Goal: Information Seeking & Learning: Check status

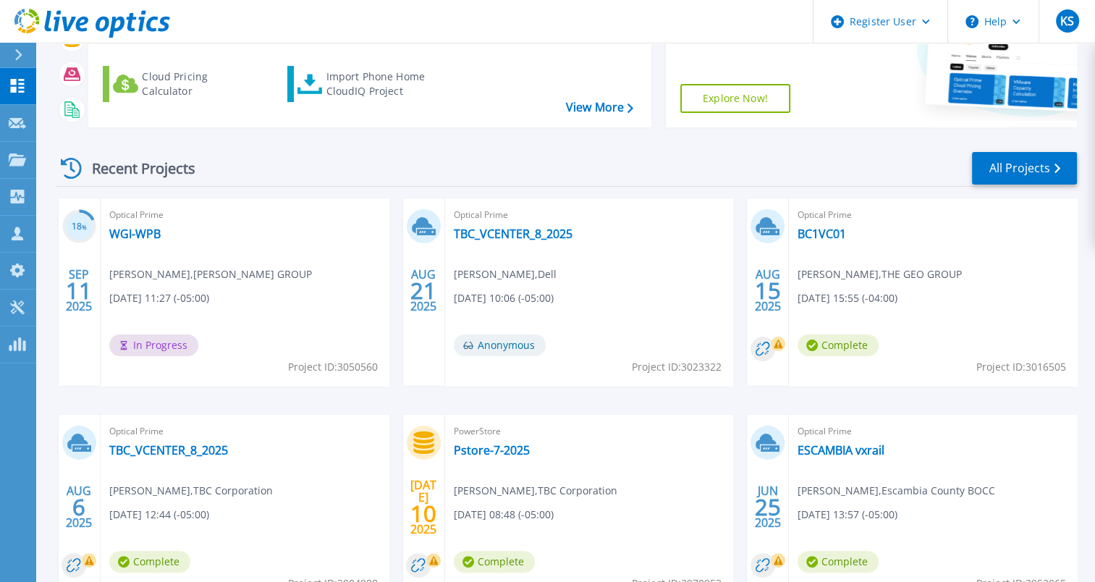
scroll to position [177, 0]
click at [174, 449] on link "TBC_VCENTER_8_2025" at bounding box center [168, 450] width 119 height 14
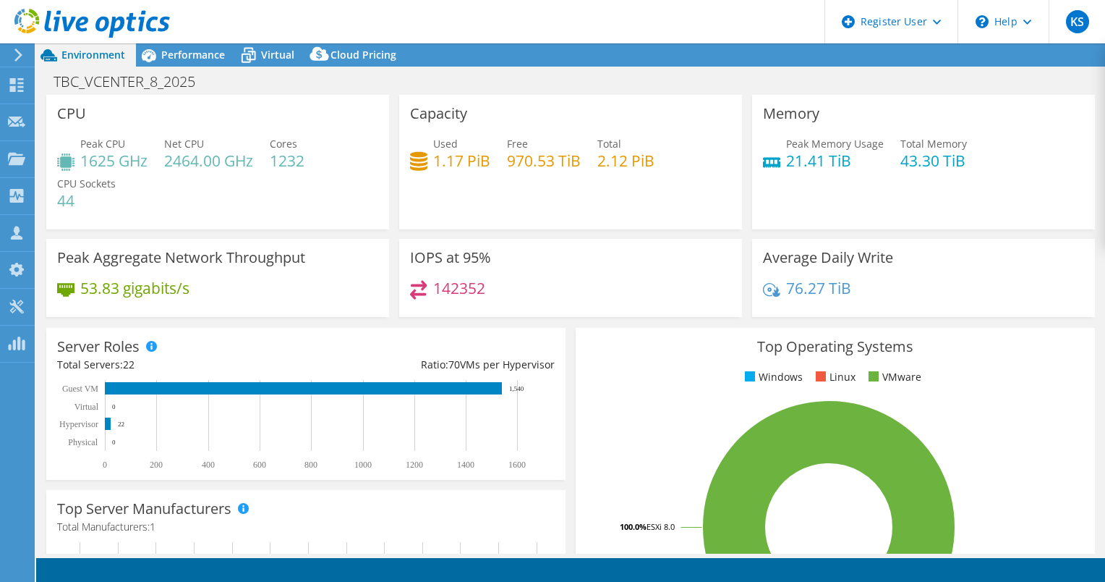
select select "USD"
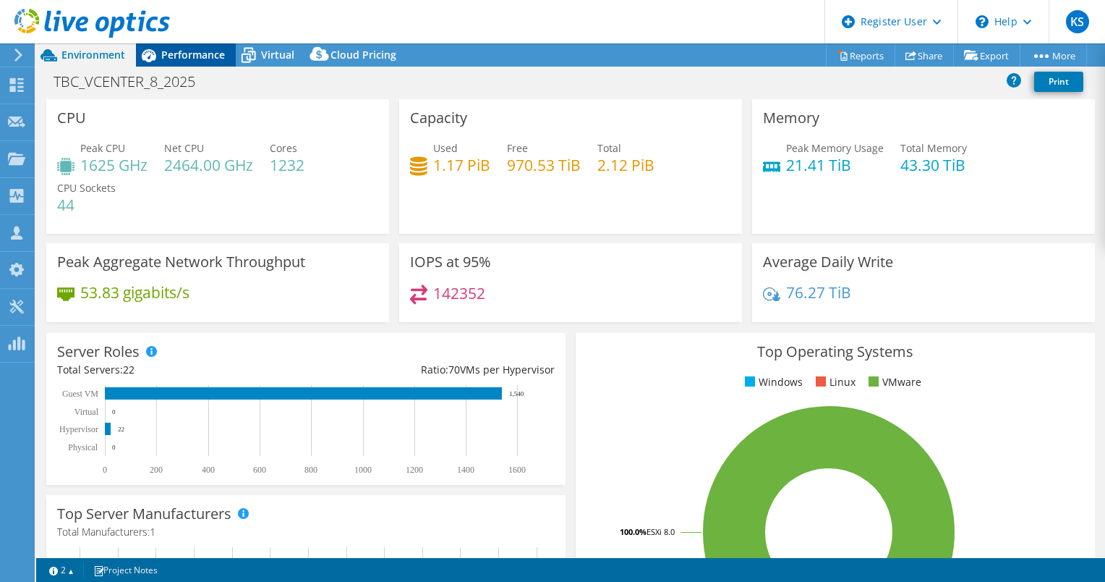
click at [197, 60] on span "Performance" at bounding box center [193, 55] width 64 height 14
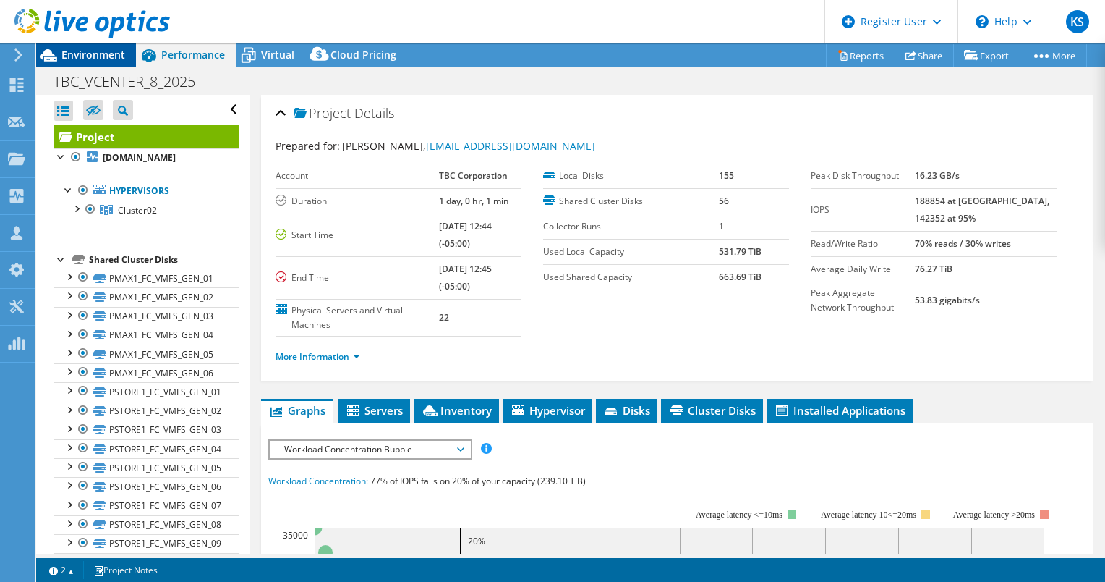
click at [103, 61] on span "Environment" at bounding box center [93, 55] width 64 height 14
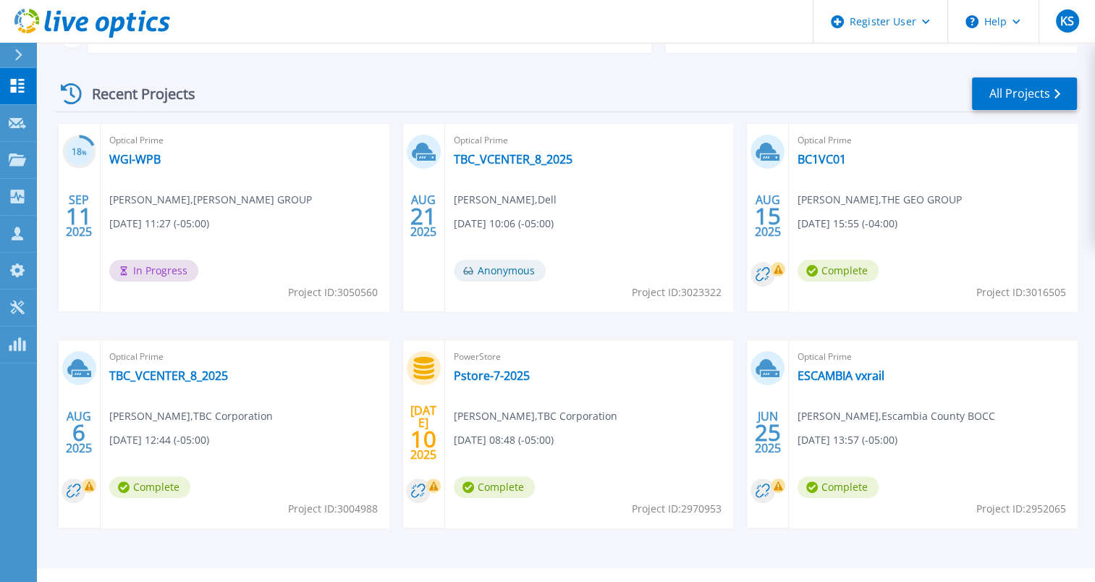
scroll to position [281, 0]
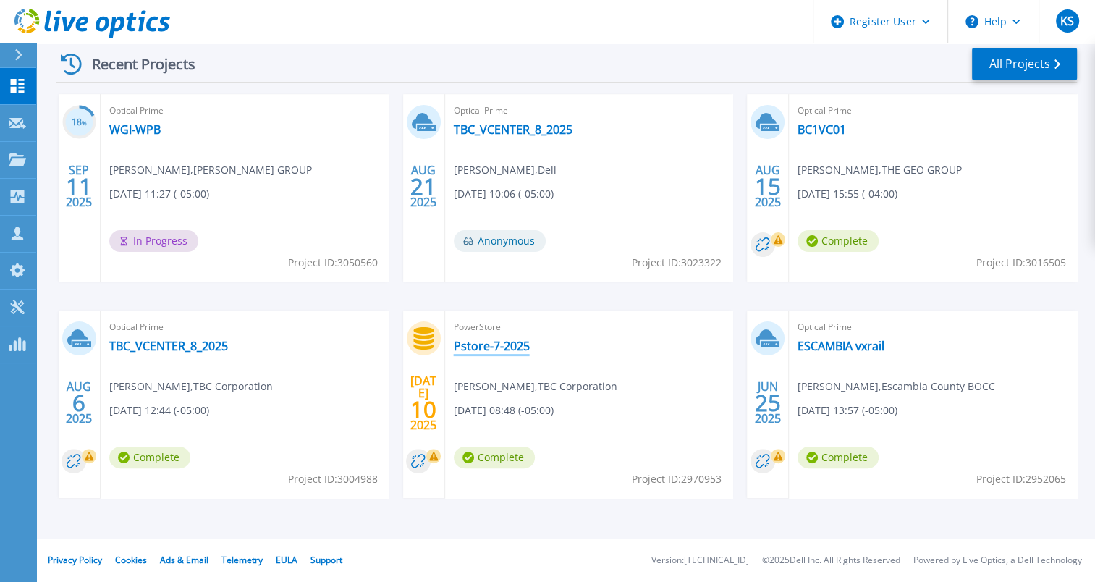
click at [504, 347] on link "Pstore-7-2025" at bounding box center [492, 346] width 76 height 14
click at [1004, 71] on link "All Projects" at bounding box center [1024, 64] width 105 height 33
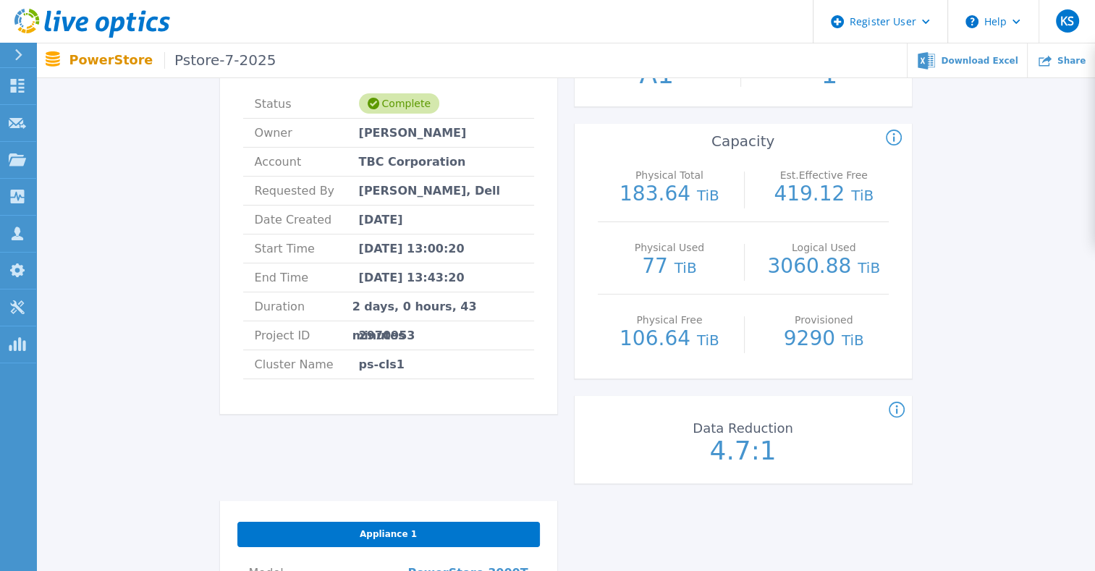
scroll to position [137, 0]
click at [909, 246] on div "Physical Total 183.64 TiB Est.Effective Free 419.12 TiB Physical Used 77 TiB Lo…" at bounding box center [742, 264] width 337 height 229
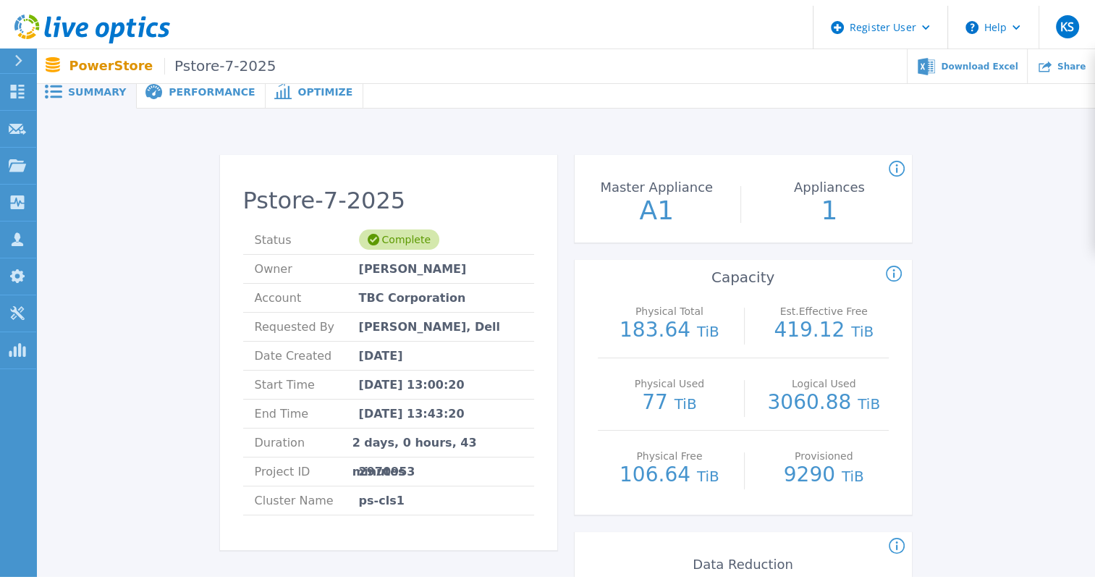
scroll to position [0, 0]
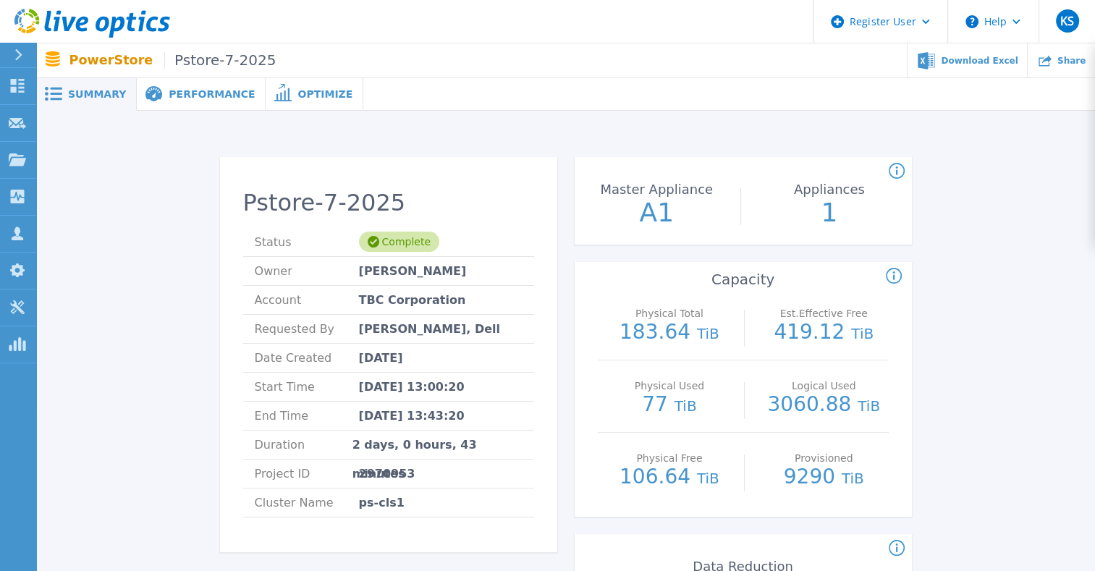
click at [193, 90] on span "Performance" at bounding box center [212, 94] width 86 height 10
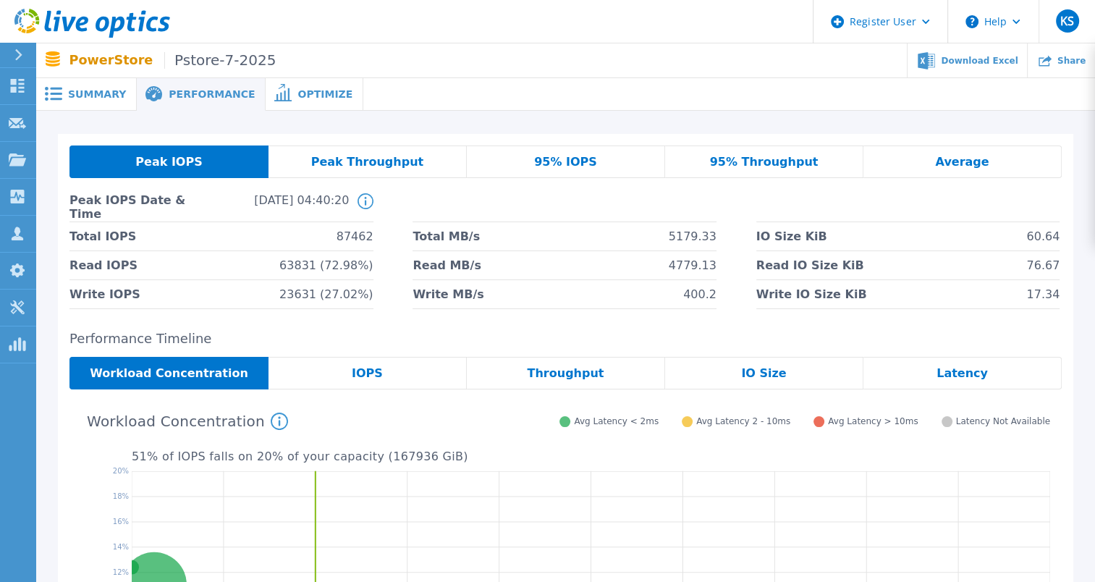
click at [87, 96] on span "Summary" at bounding box center [97, 94] width 58 height 10
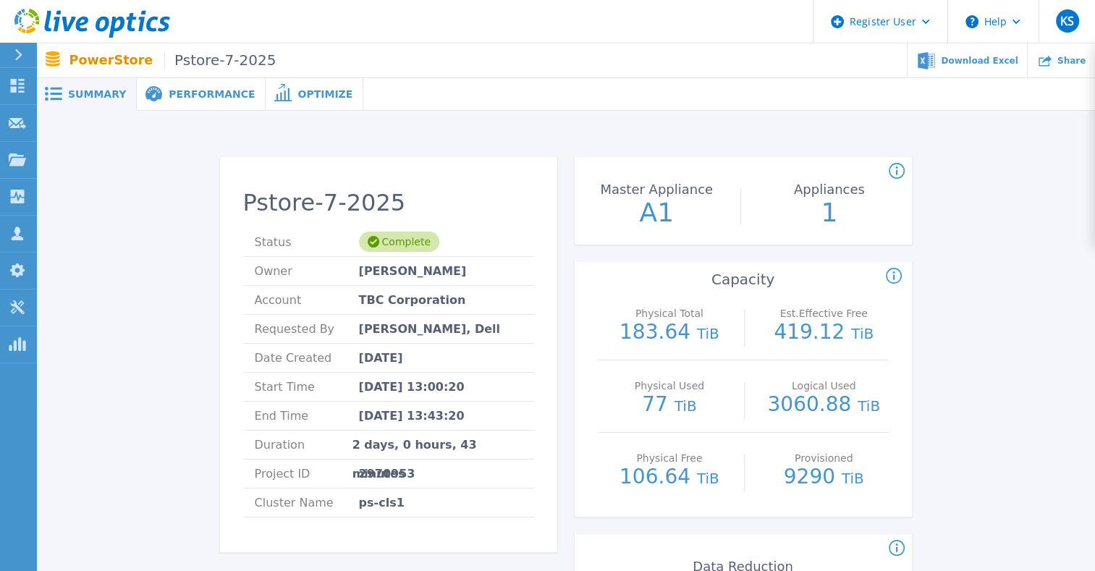
click at [198, 101] on div "Performance" at bounding box center [201, 94] width 129 height 33
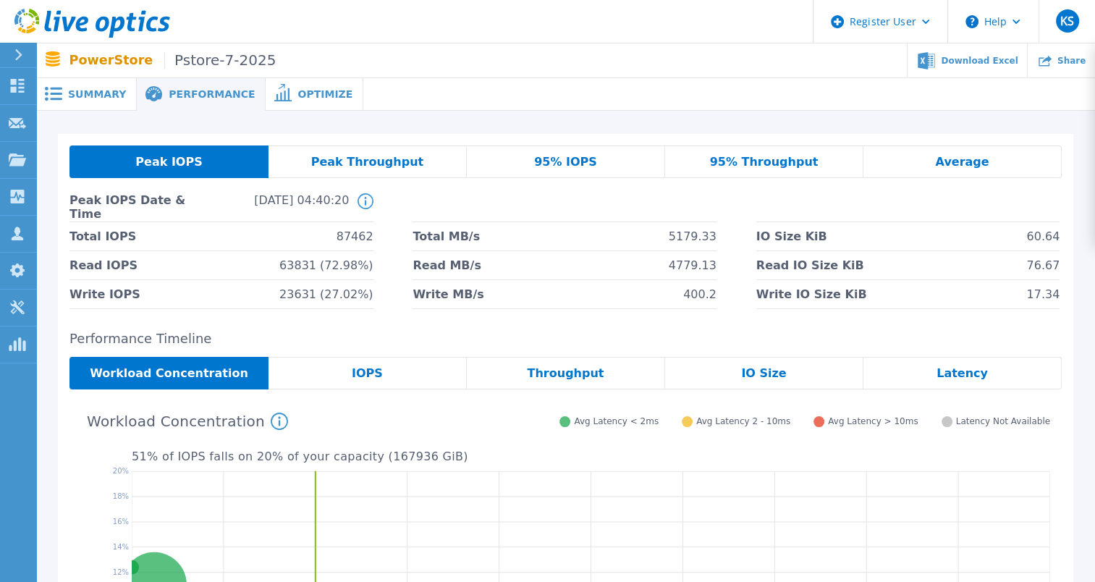
scroll to position [12, 0]
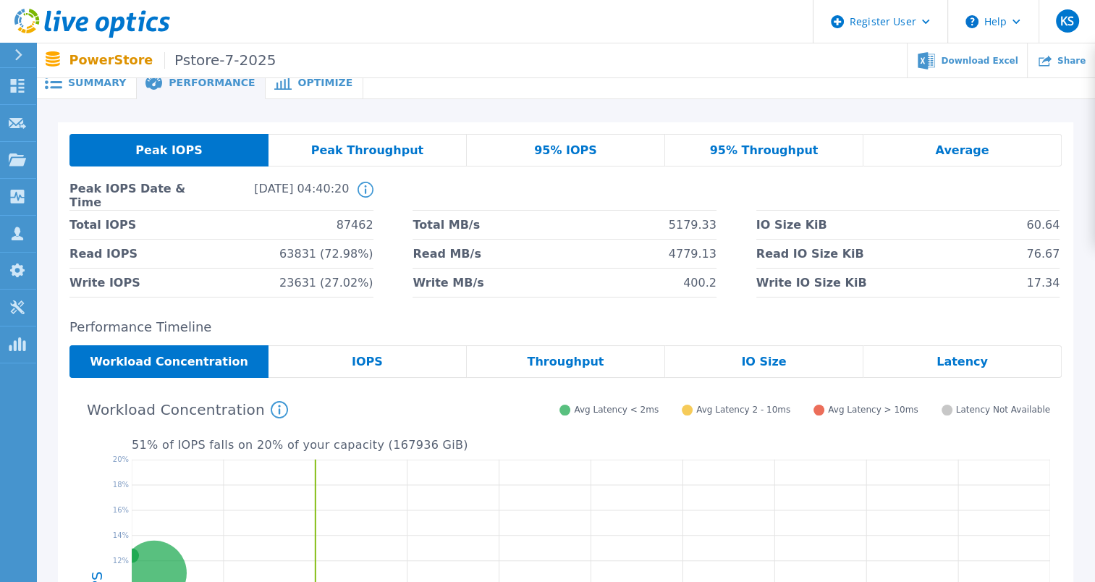
click at [767, 363] on span "IO Size" at bounding box center [763, 362] width 45 height 12
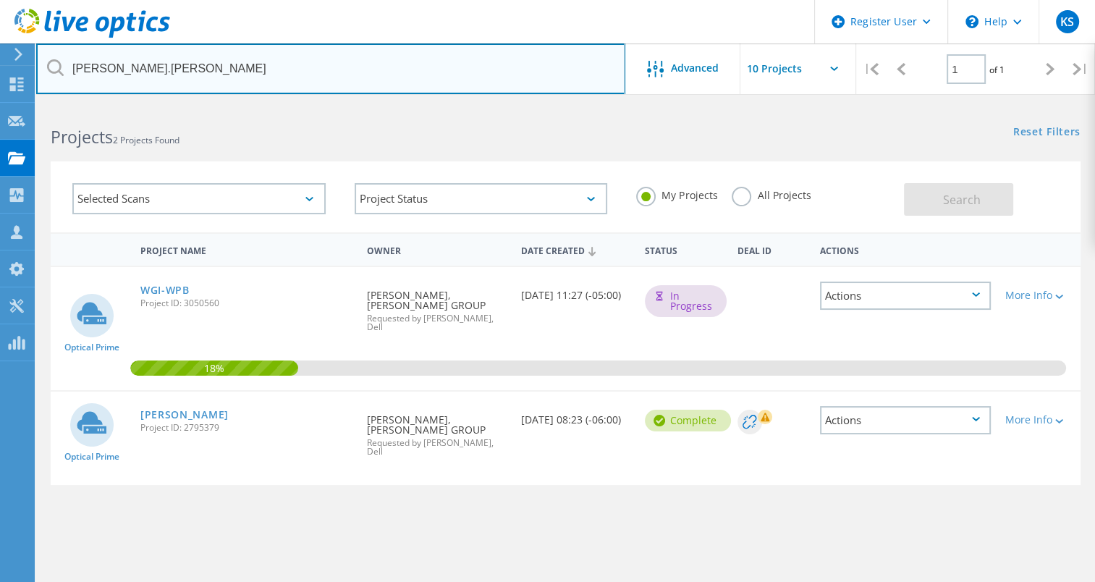
click at [299, 69] on input "[PERSON_NAME].[PERSON_NAME]" at bounding box center [330, 68] width 589 height 51
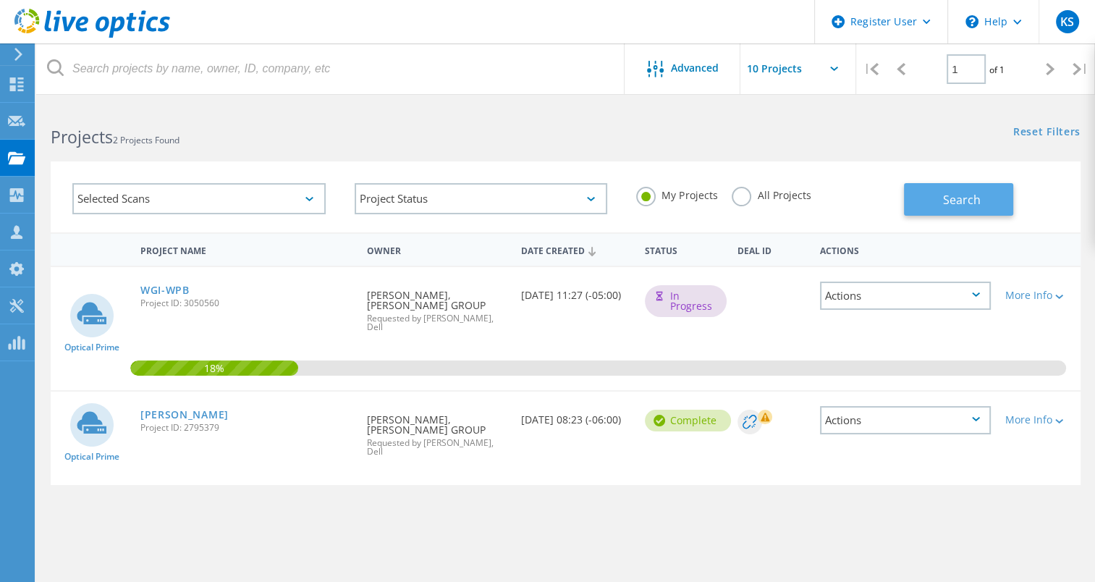
click at [922, 186] on button "Search" at bounding box center [958, 199] width 109 height 33
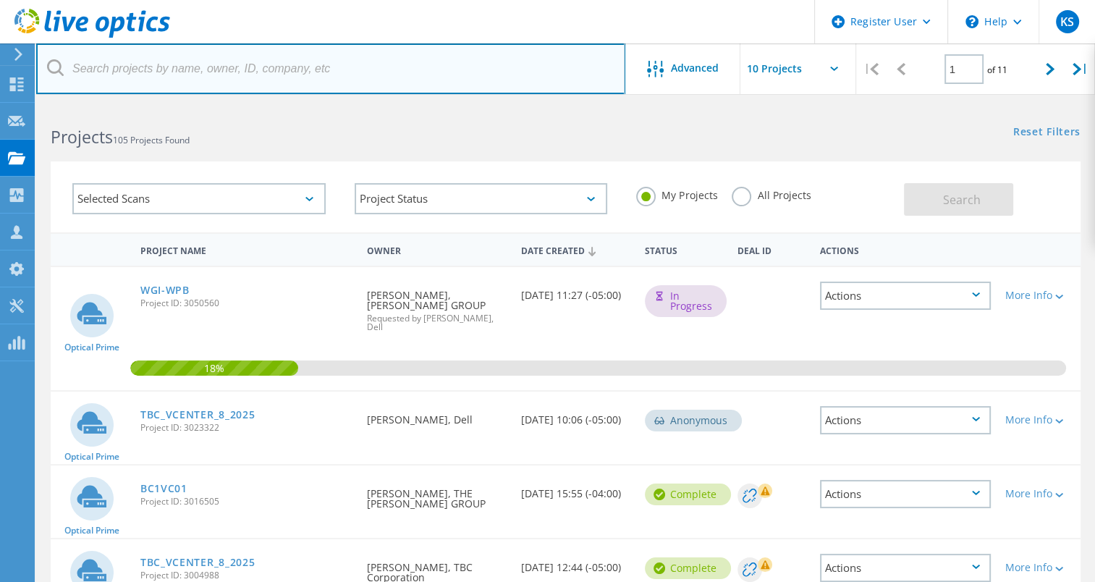
click at [358, 73] on input "text" at bounding box center [330, 68] width 589 height 51
type input "j"
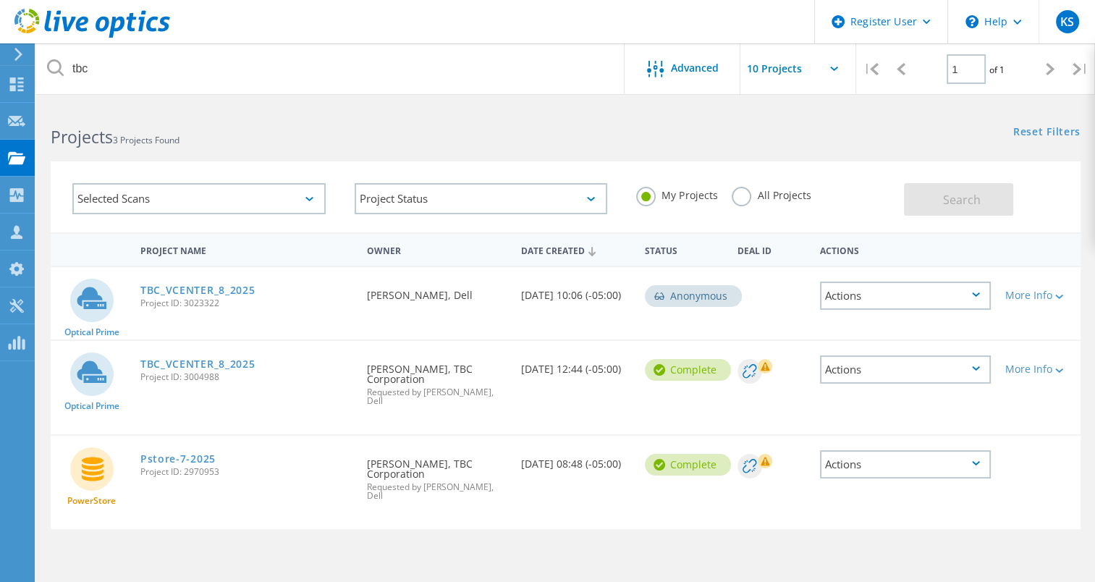
click at [737, 200] on label "All Projects" at bounding box center [770, 194] width 79 height 14
click at [0, 0] on input "All Projects" at bounding box center [0, 0] width 0 height 0
click at [977, 202] on span "Search" at bounding box center [962, 200] width 38 height 16
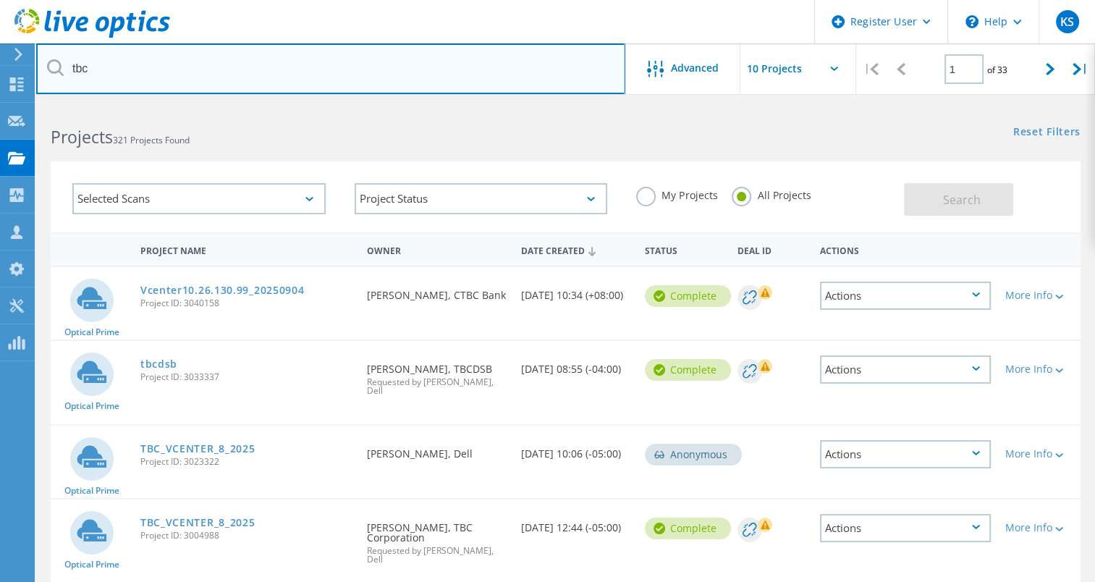
click at [289, 65] on input "tbc" at bounding box center [330, 68] width 589 height 51
type input "tbc corp"
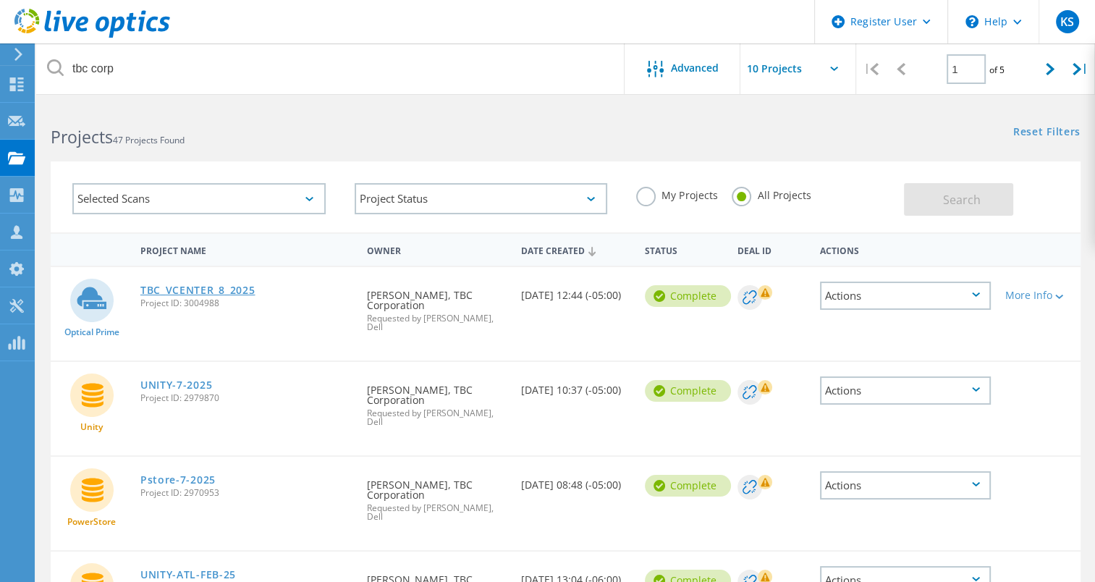
click at [225, 289] on link "TBC_VCENTER_8_2025" at bounding box center [197, 290] width 115 height 10
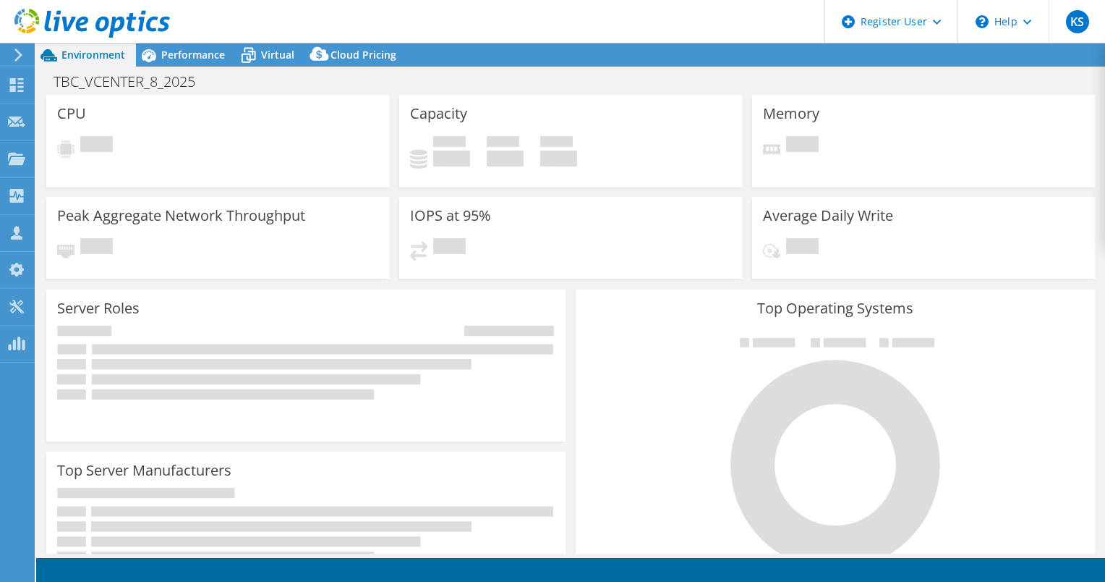
select select "USD"
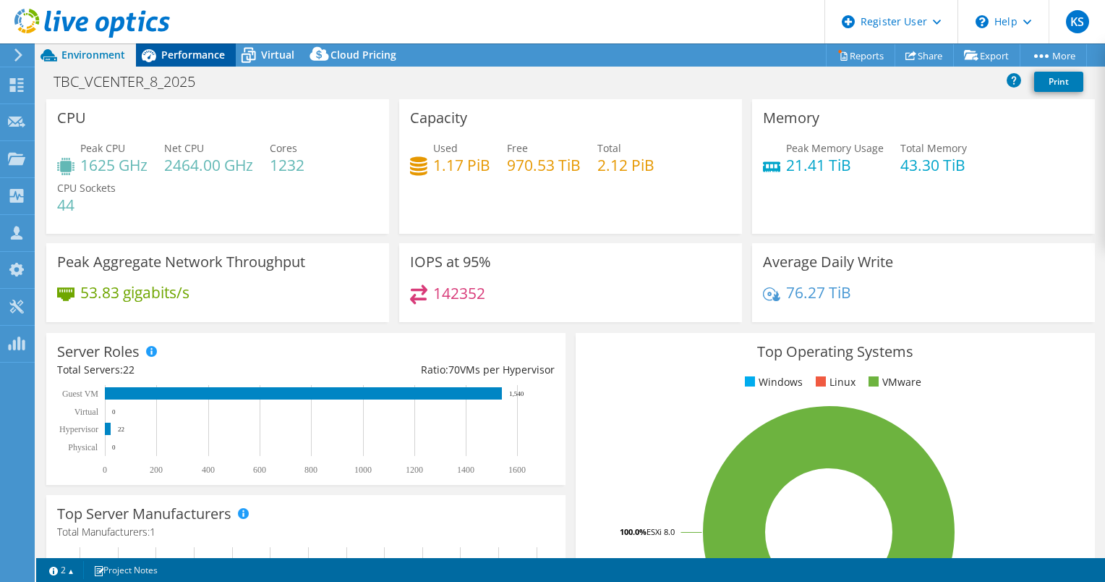
click at [195, 52] on span "Performance" at bounding box center [193, 55] width 64 height 14
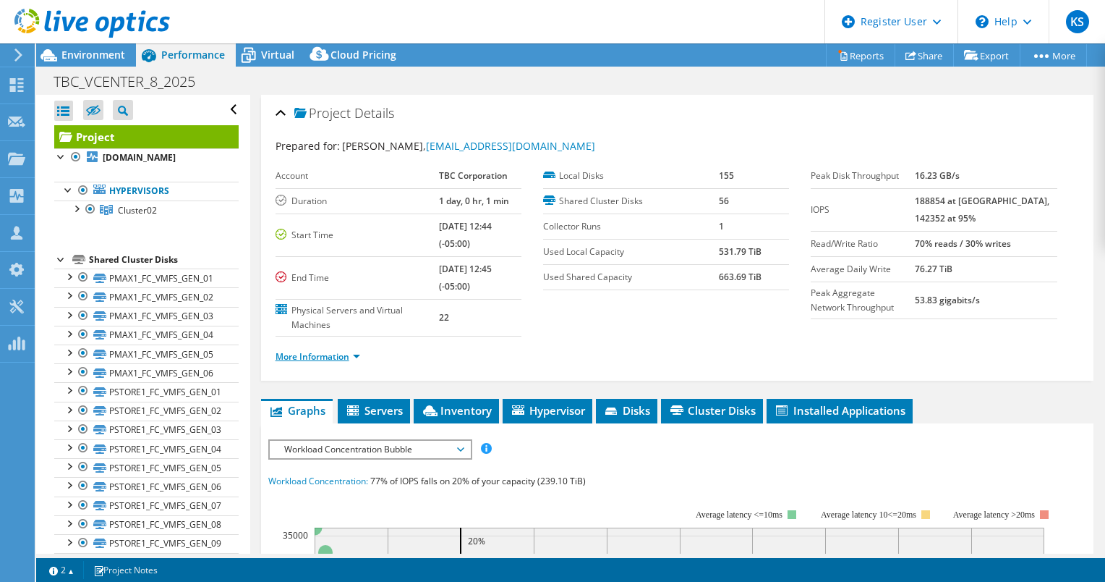
click at [347, 353] on link "More Information" at bounding box center [318, 356] width 85 height 12
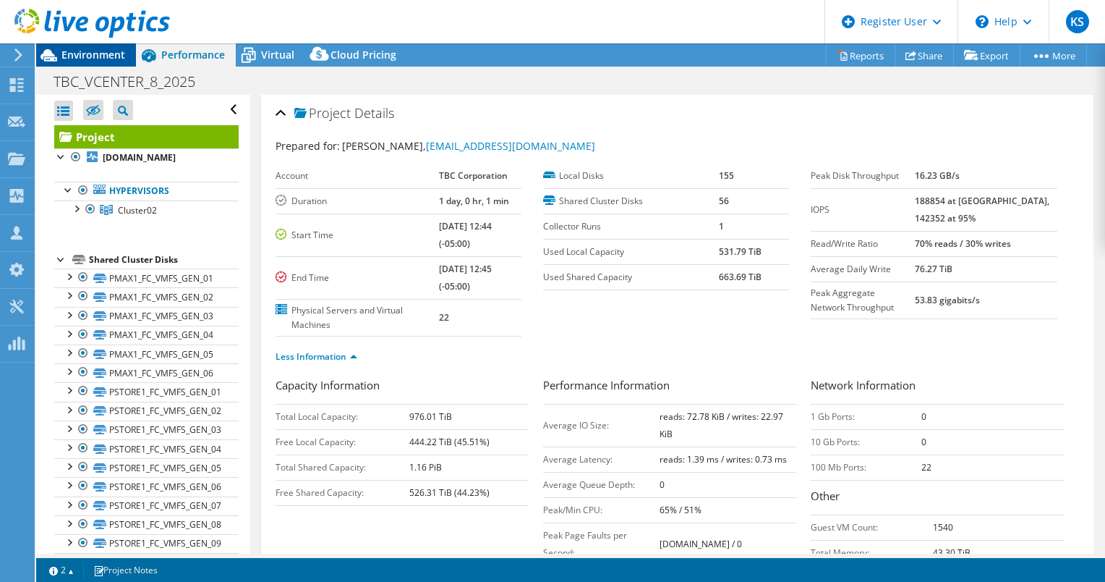
click at [111, 59] on span "Environment" at bounding box center [93, 55] width 64 height 14
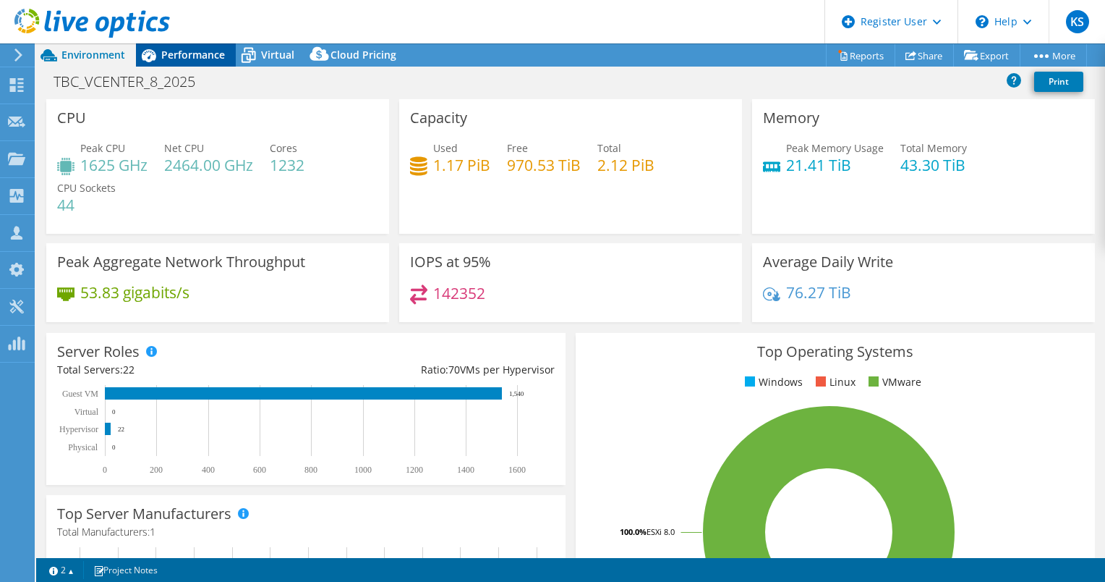
click at [176, 44] on div "Performance" at bounding box center [186, 54] width 100 height 23
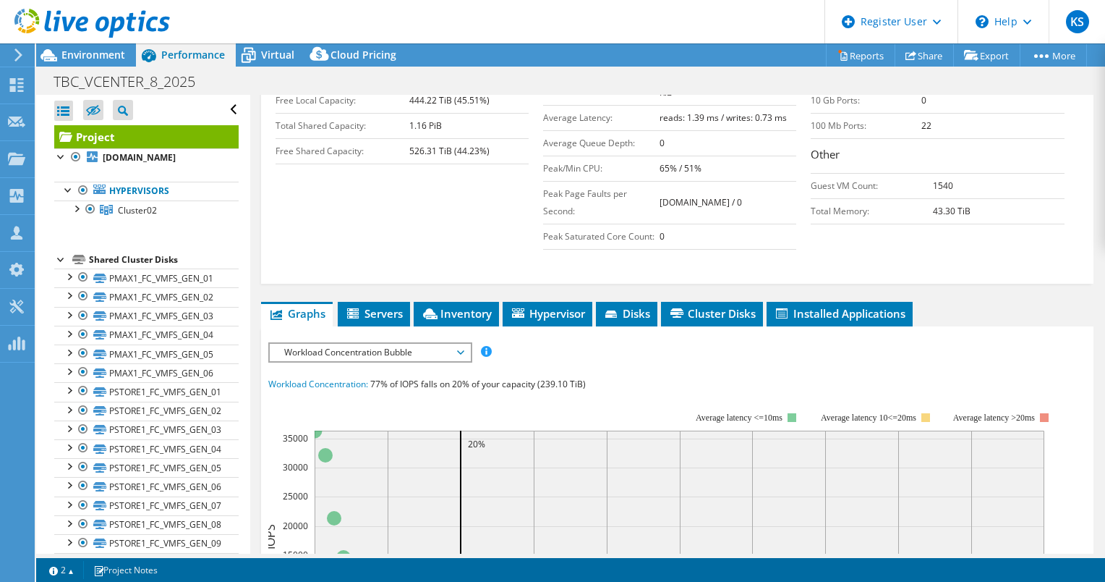
scroll to position [391, 0]
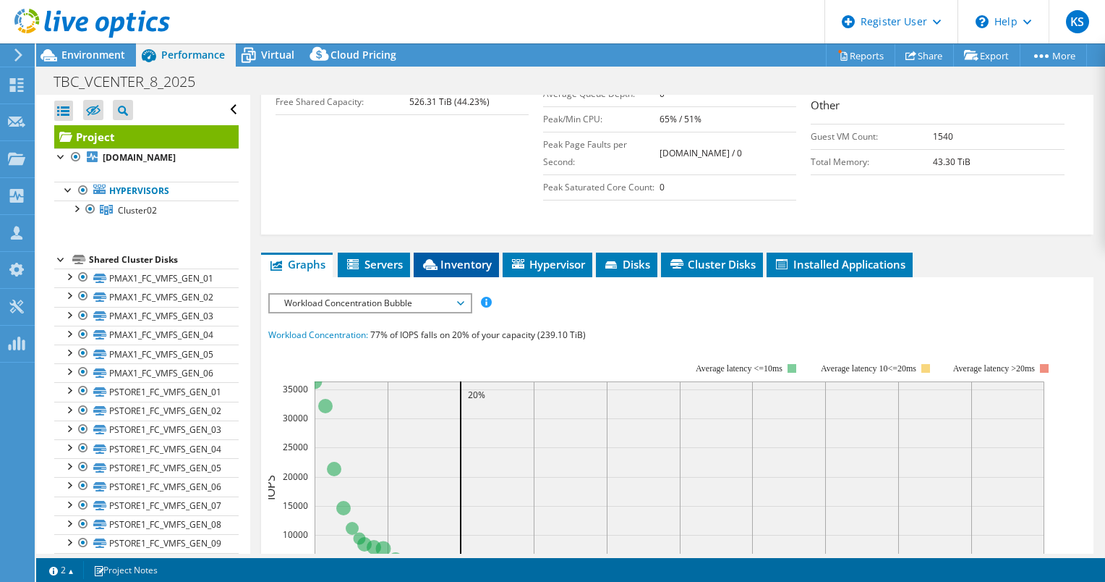
click at [449, 268] on li "Inventory" at bounding box center [456, 264] width 85 height 25
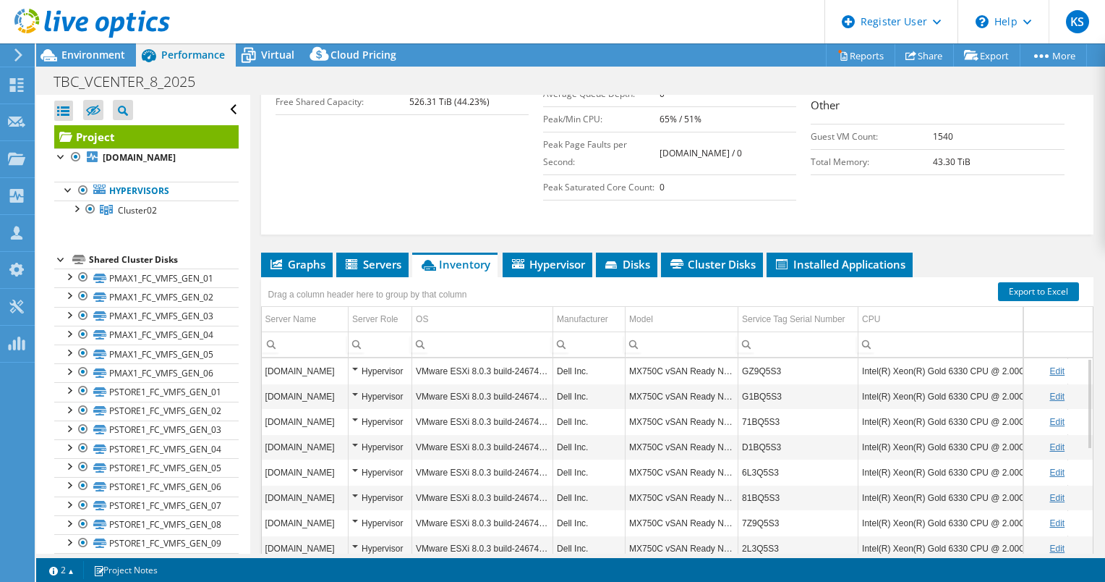
scroll to position [473, 0]
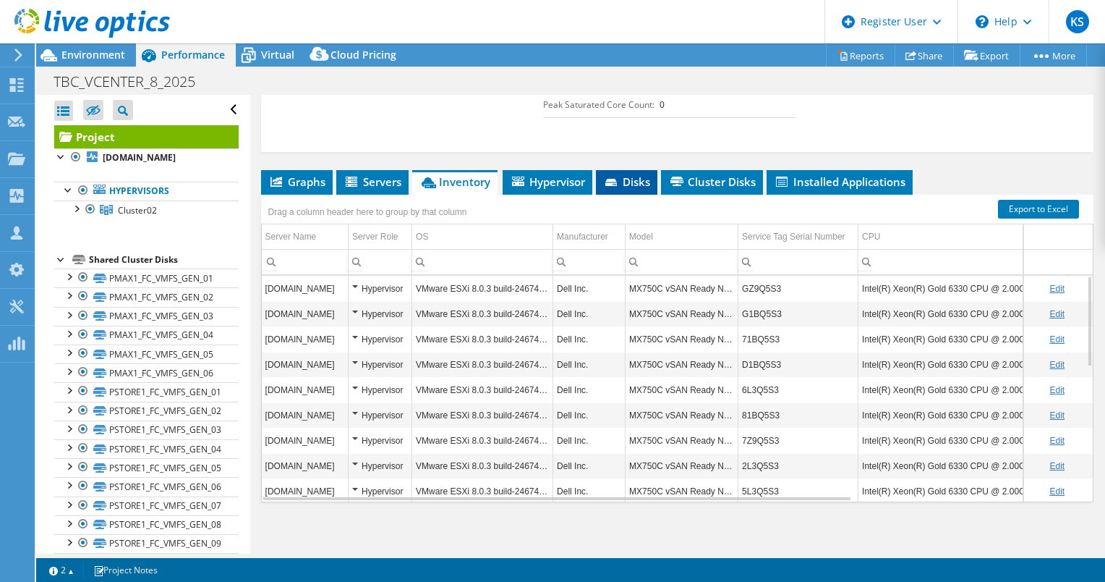
click at [616, 184] on icon at bounding box center [612, 183] width 14 height 9
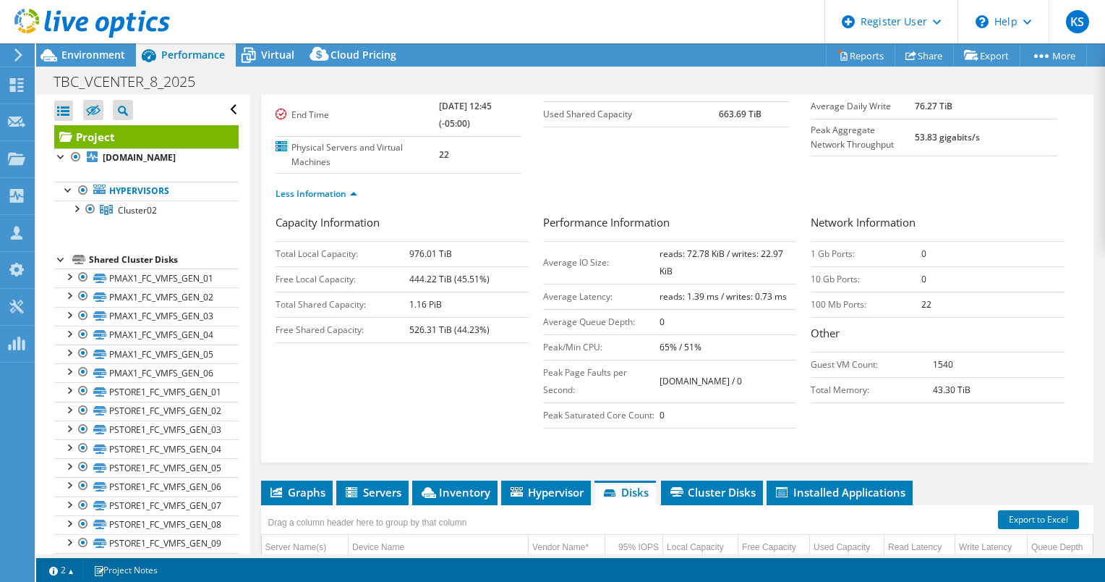
scroll to position [0, 0]
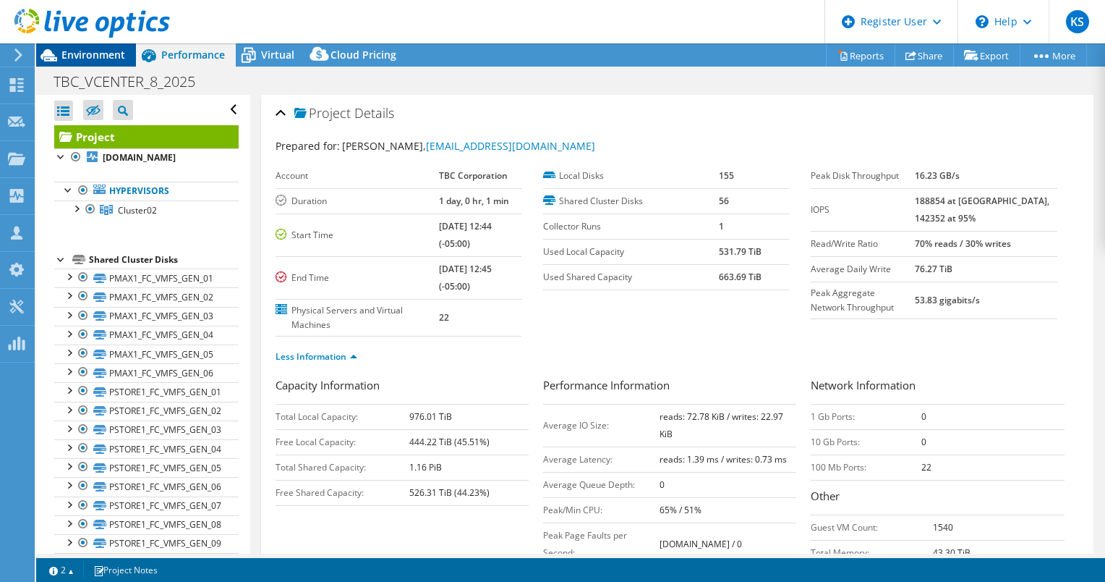
click at [120, 54] on span "Environment" at bounding box center [93, 55] width 64 height 14
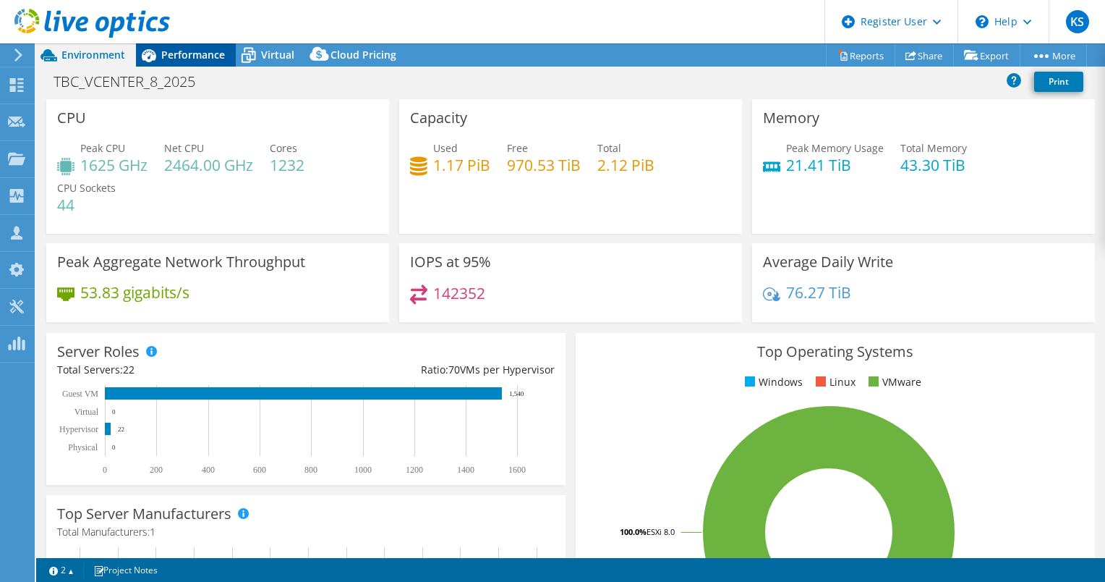
click at [192, 58] on span "Performance" at bounding box center [193, 55] width 64 height 14
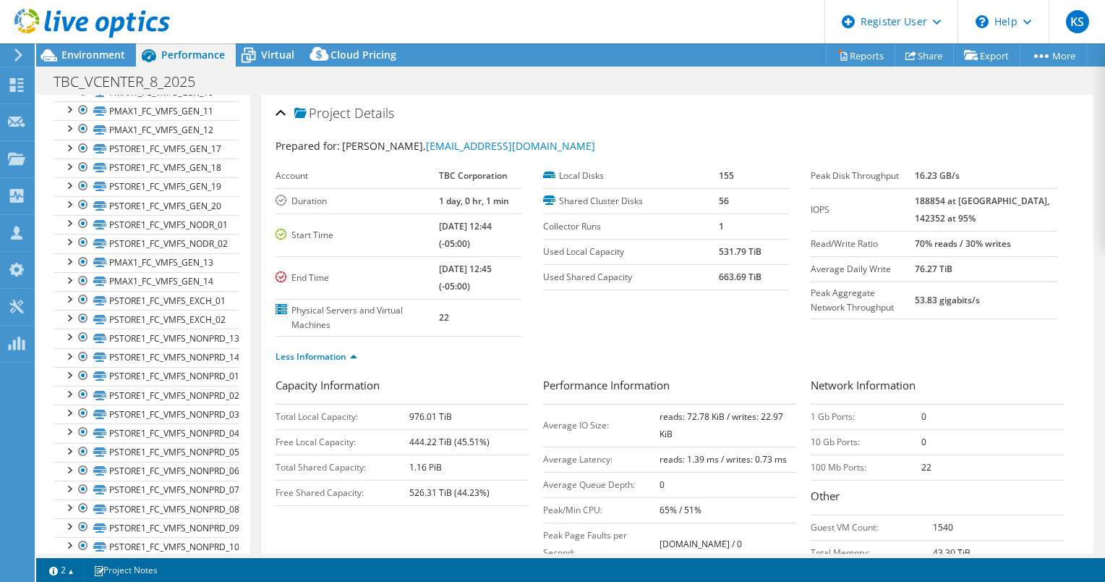
scroll to position [785, 0]
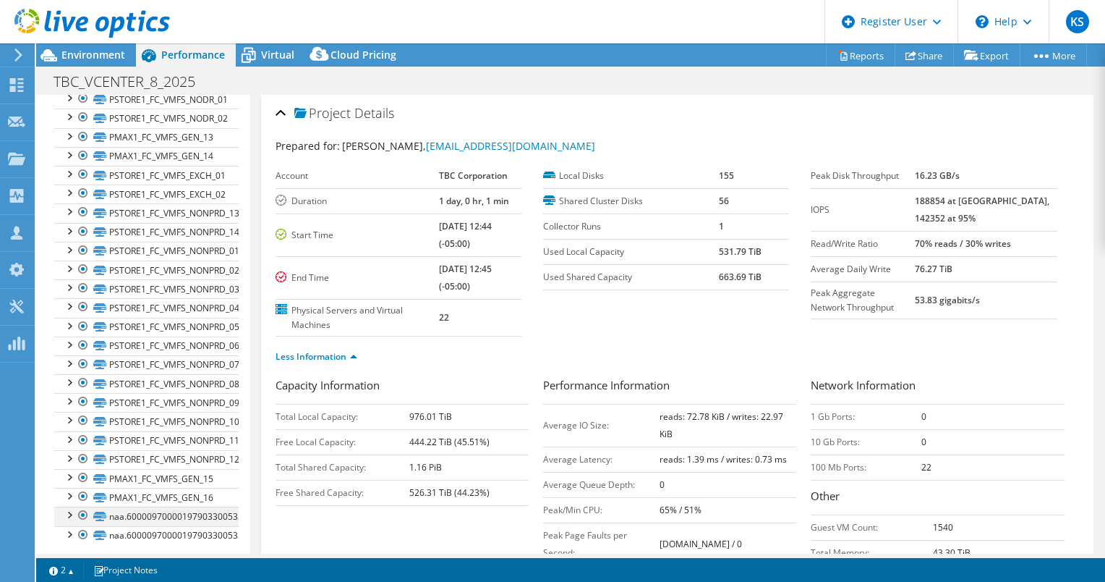
click at [67, 506] on div at bounding box center [68, 513] width 14 height 14
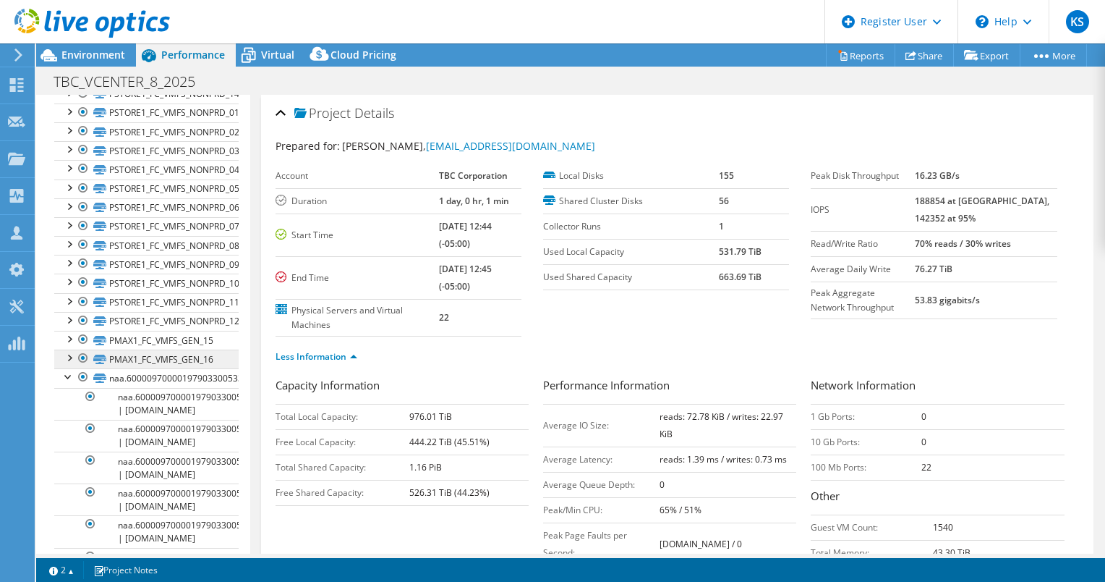
scroll to position [915, 0]
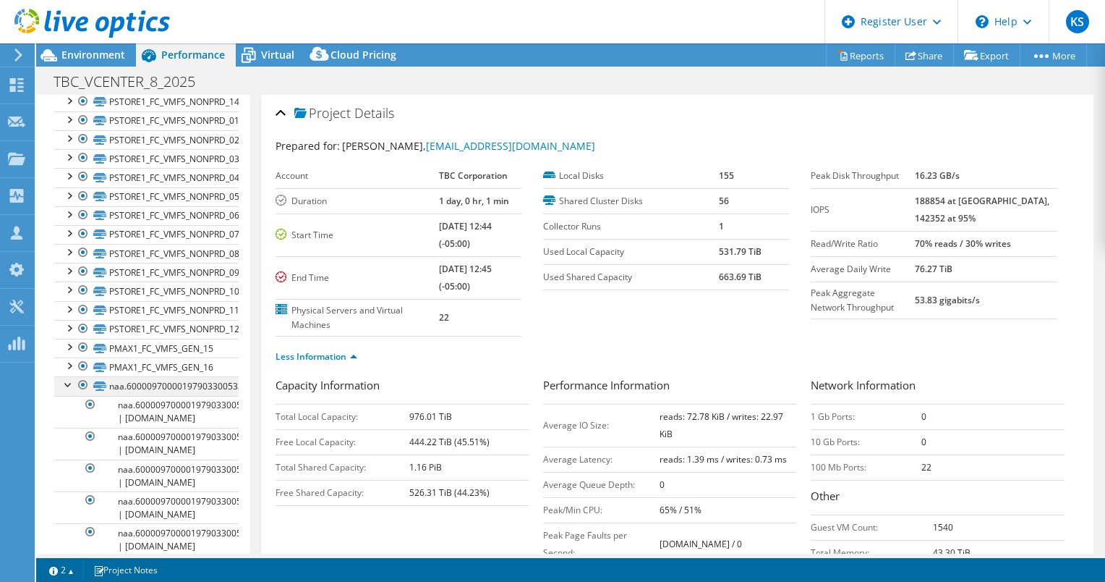
click at [67, 376] on div at bounding box center [68, 383] width 14 height 14
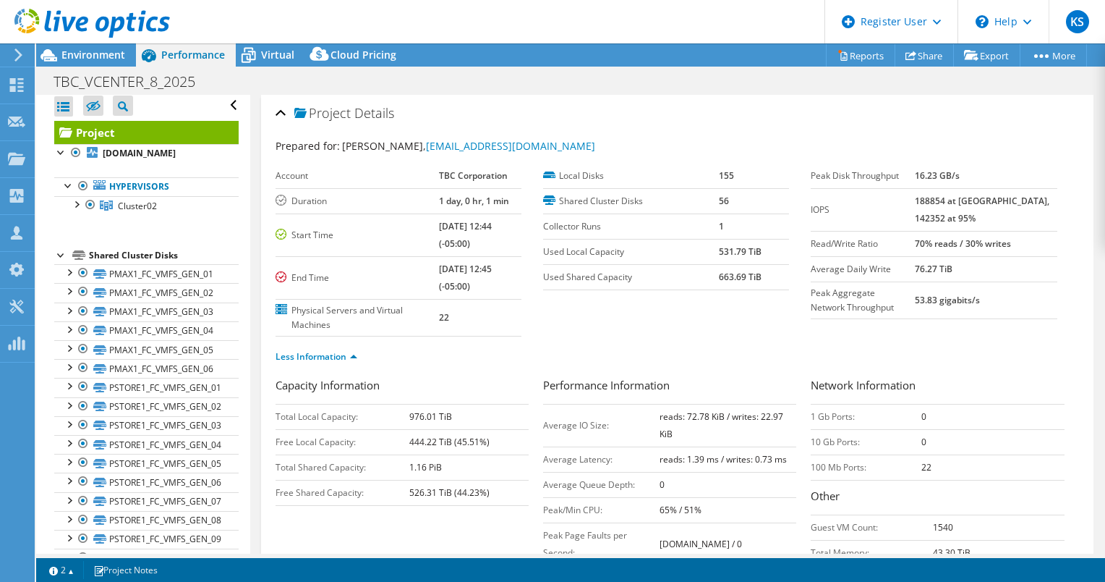
scroll to position [0, 0]
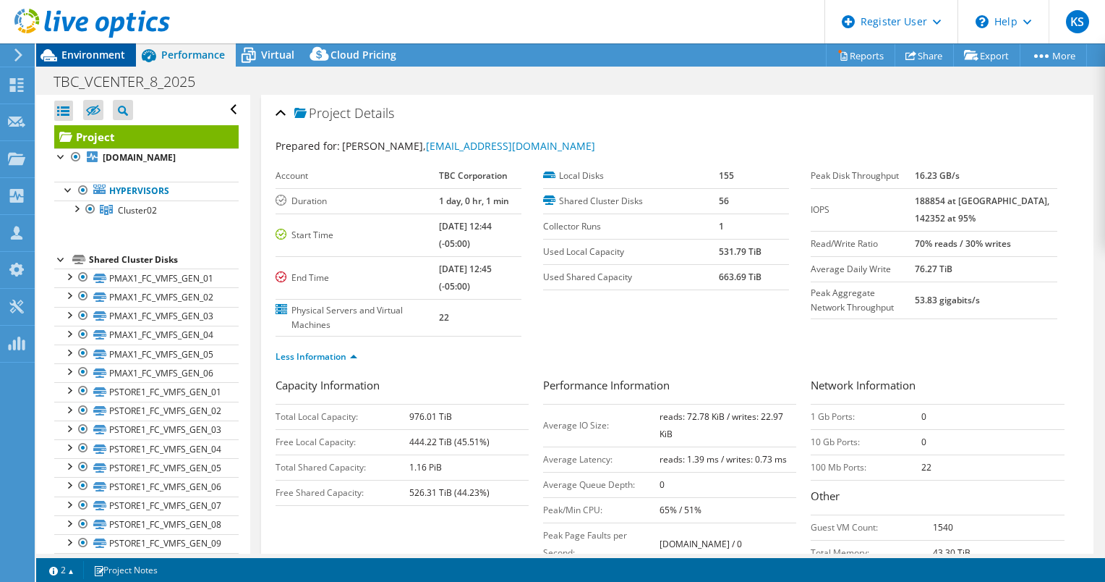
click at [88, 49] on span "Environment" at bounding box center [93, 55] width 64 height 14
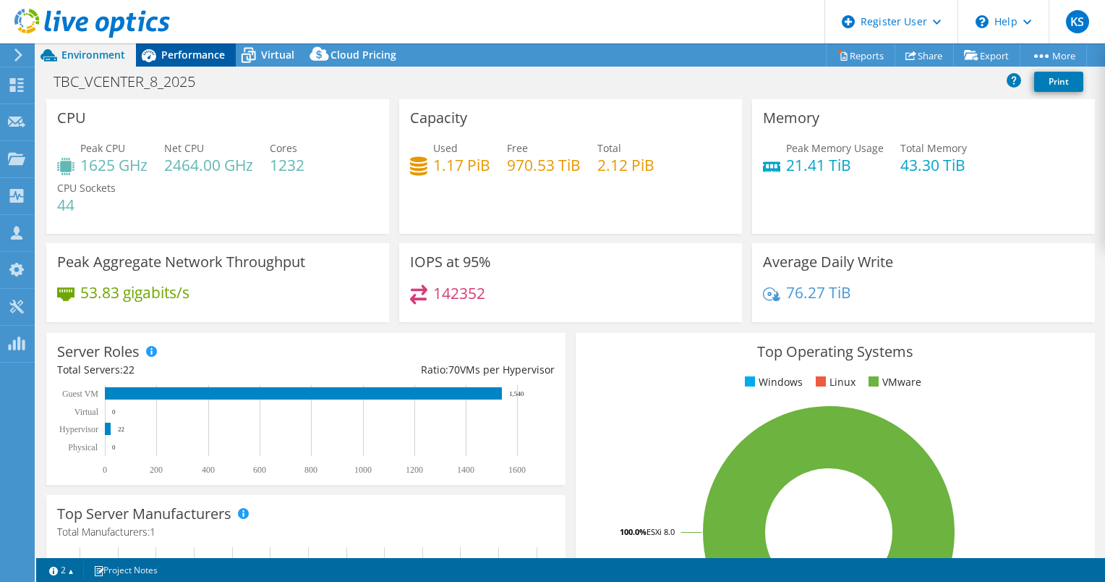
click at [192, 48] on span "Performance" at bounding box center [193, 55] width 64 height 14
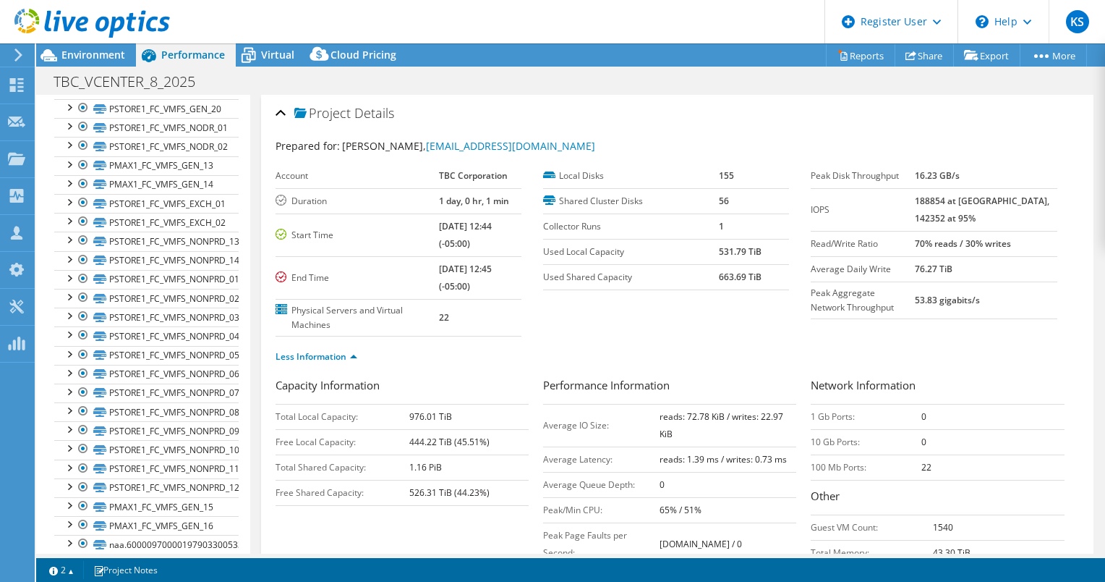
scroll to position [785, 0]
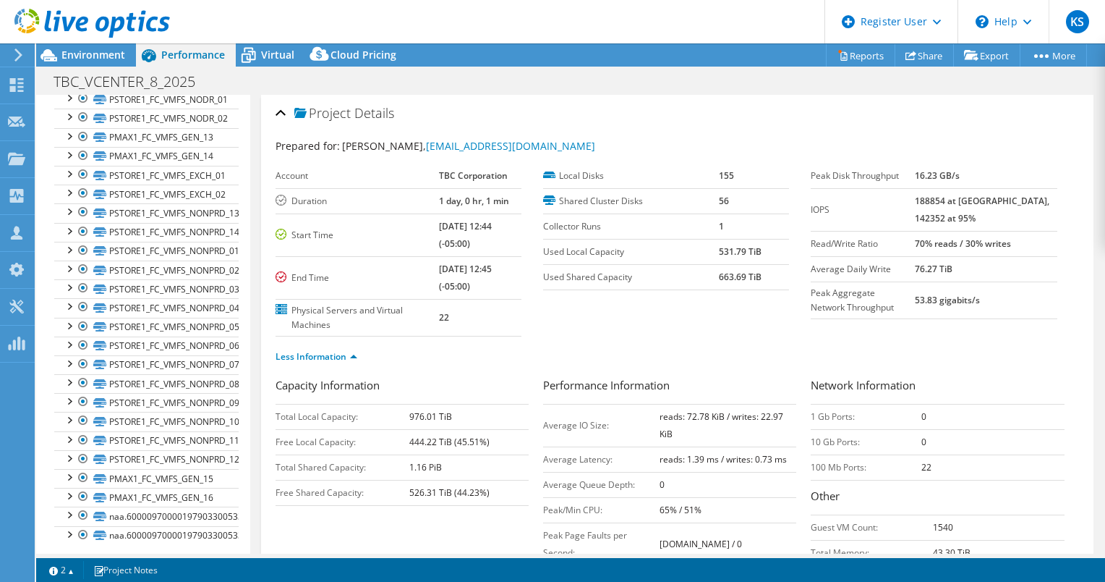
click at [72, 13] on icon at bounding box center [92, 24] width 156 height 30
click at [90, 56] on span "Environment" at bounding box center [93, 55] width 64 height 14
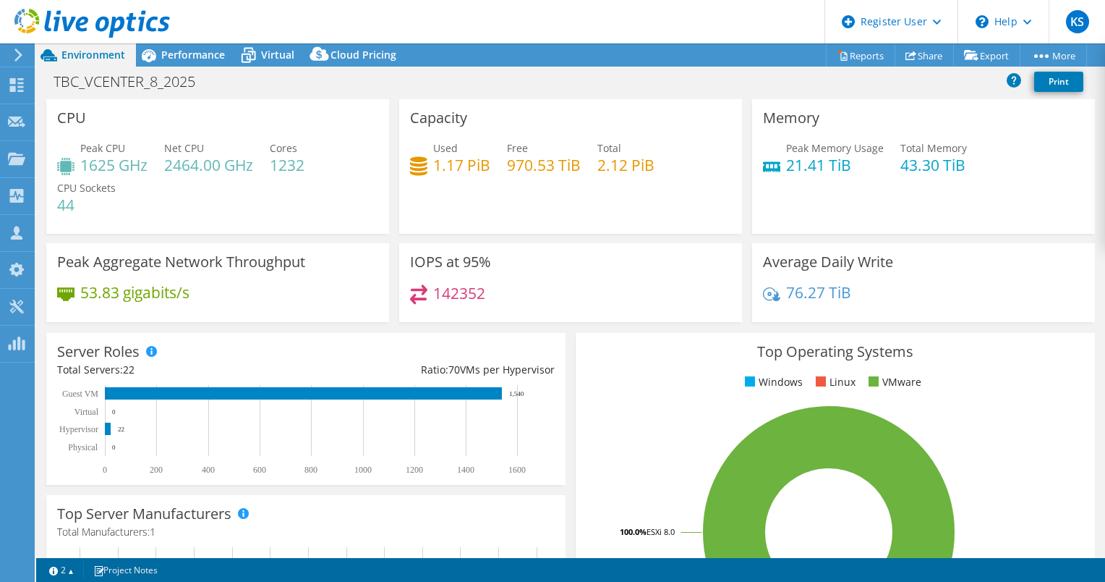
click at [751, 12] on header "KS Dell User Kevin Snihur Kevin.Snihur@dell.com Dell My Profile Log Out \n Help…" at bounding box center [552, 21] width 1105 height 43
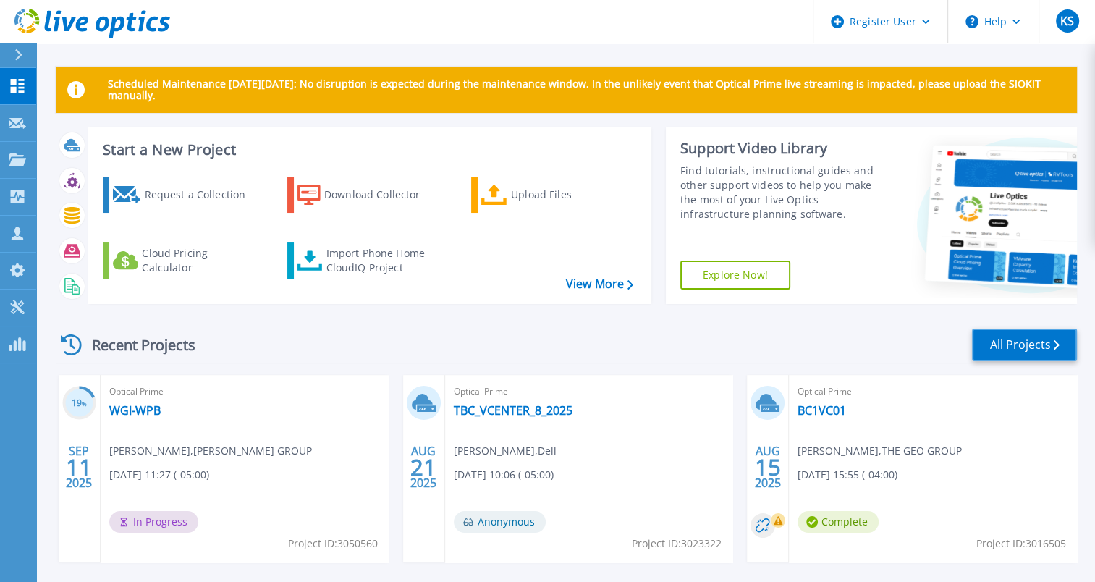
click at [1017, 347] on link "All Projects" at bounding box center [1024, 344] width 105 height 33
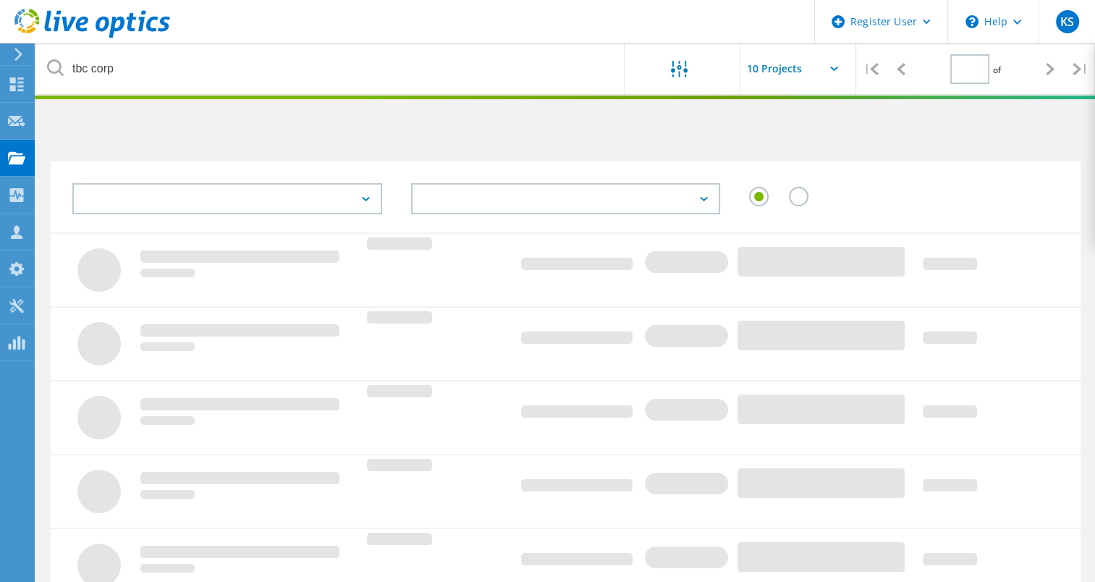
type input "1"
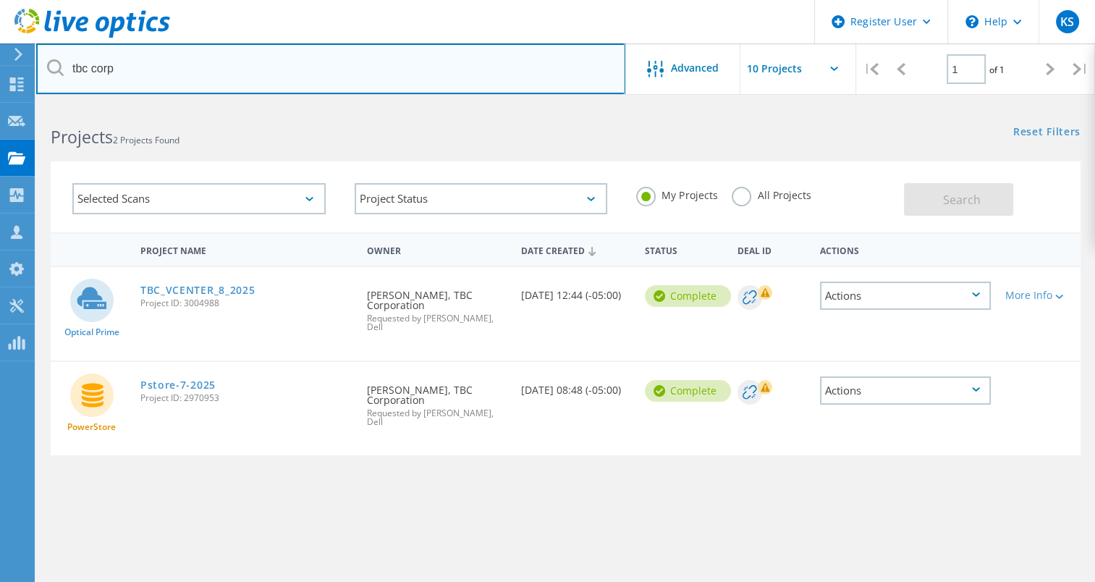
click at [237, 75] on input "tbc corp" at bounding box center [330, 68] width 589 height 51
paste input "2971293"
type input "2971293"
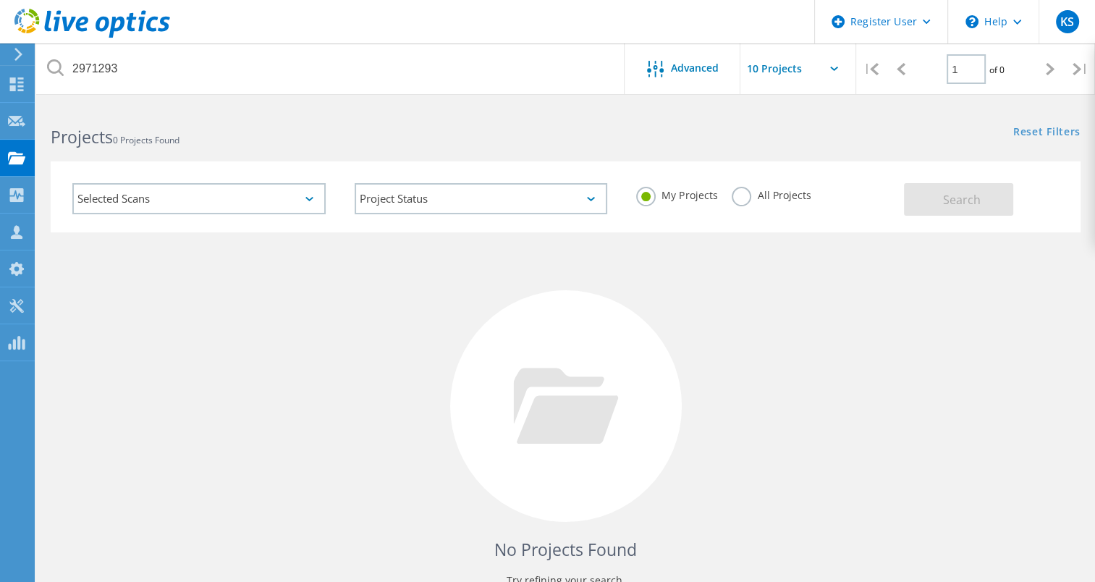
click at [753, 187] on label "All Projects" at bounding box center [770, 194] width 79 height 14
click at [0, 0] on input "All Projects" at bounding box center [0, 0] width 0 height 0
click at [922, 195] on button "Search" at bounding box center [958, 199] width 109 height 33
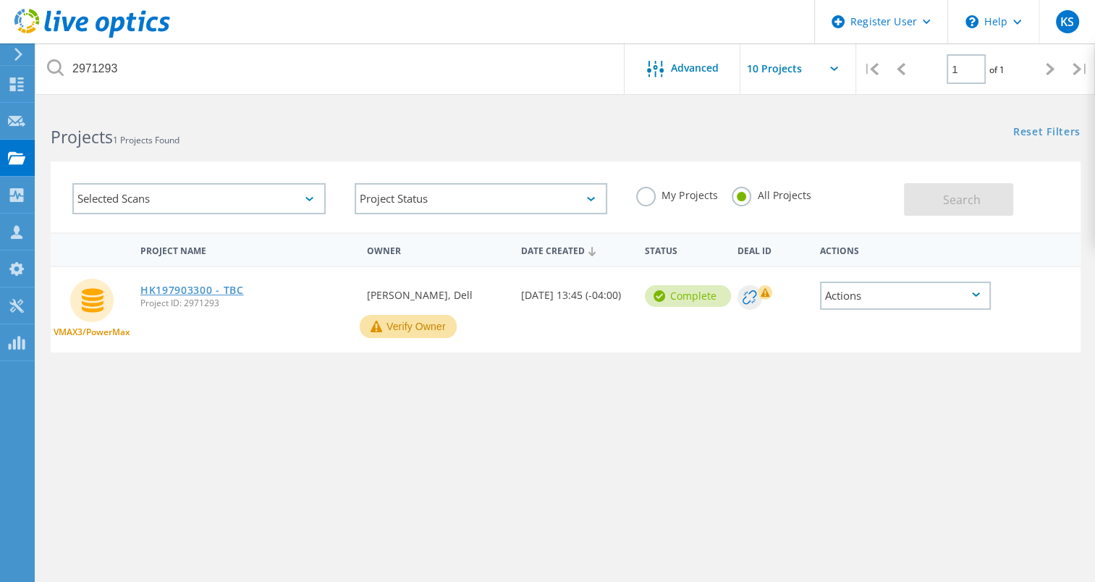
click at [184, 290] on link "HK197903300 - TBC" at bounding box center [191, 290] width 103 height 10
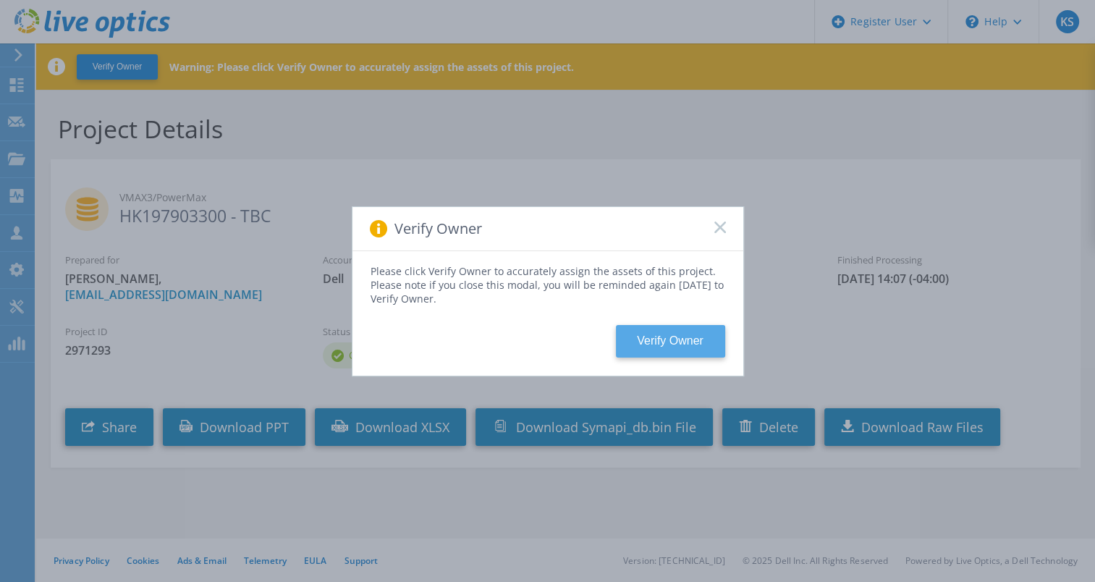
click at [683, 334] on button "Verify Owner" at bounding box center [670, 341] width 109 height 33
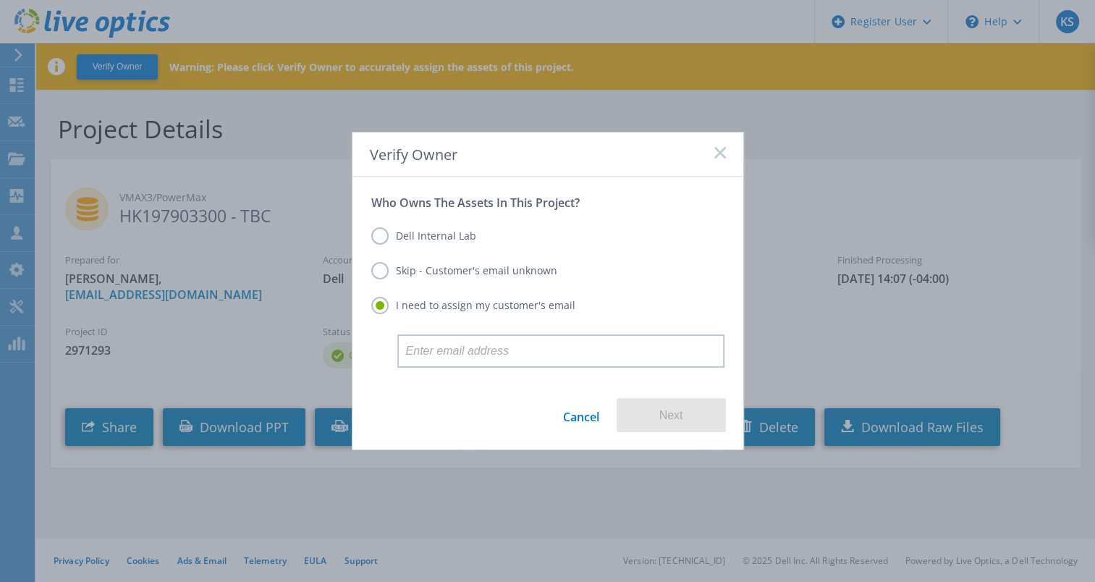
click at [382, 269] on label "Skip - Customer's email unknown" at bounding box center [464, 270] width 186 height 17
click at [0, 0] on input "Skip - Customer's email unknown" at bounding box center [0, 0] width 0 height 0
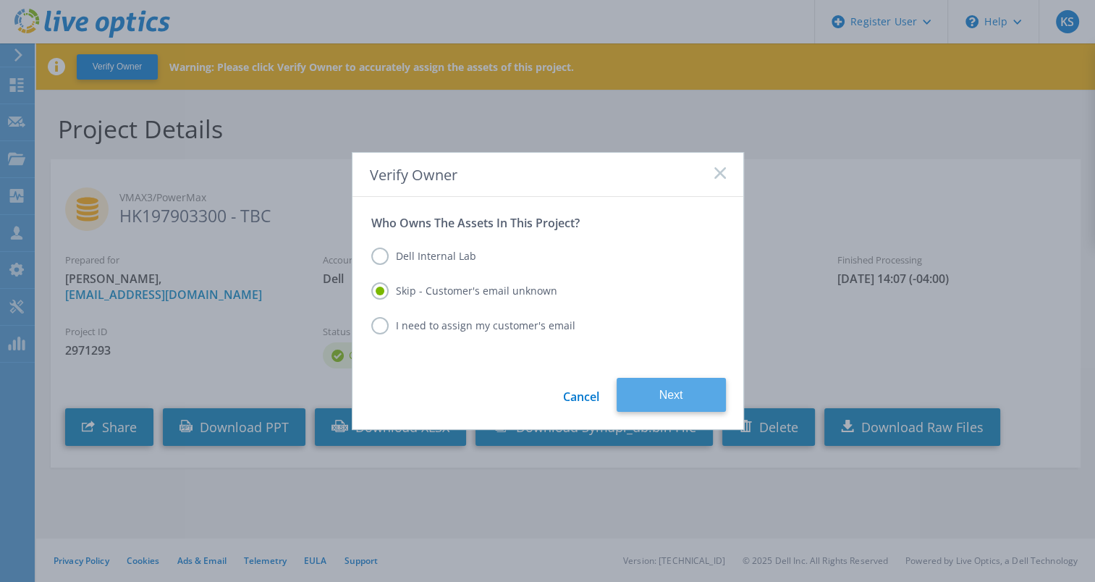
click at [678, 383] on button "Next" at bounding box center [670, 395] width 109 height 34
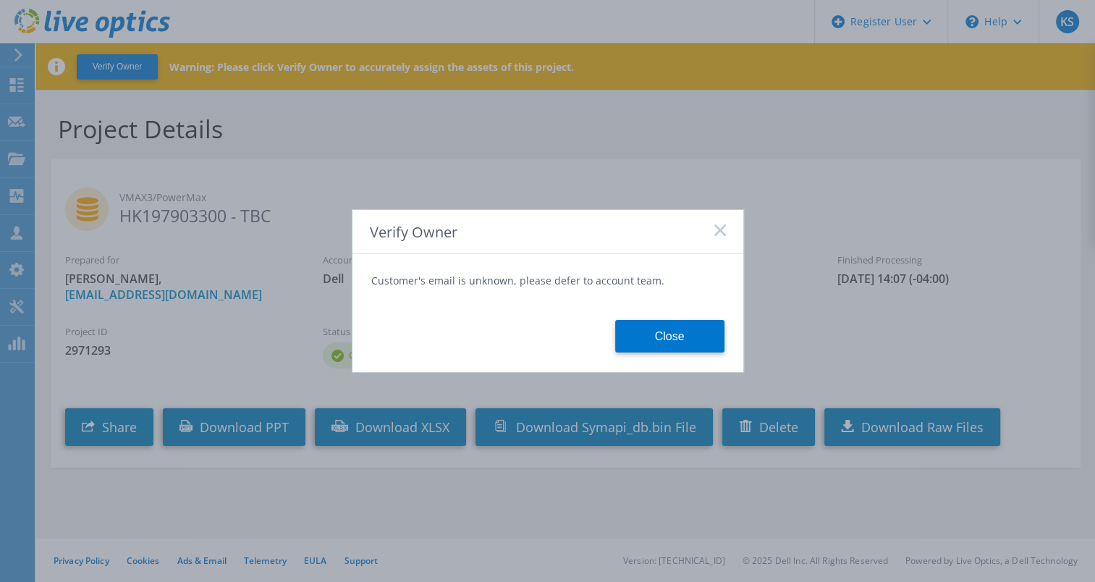
click at [719, 229] on icon at bounding box center [720, 230] width 12 height 12
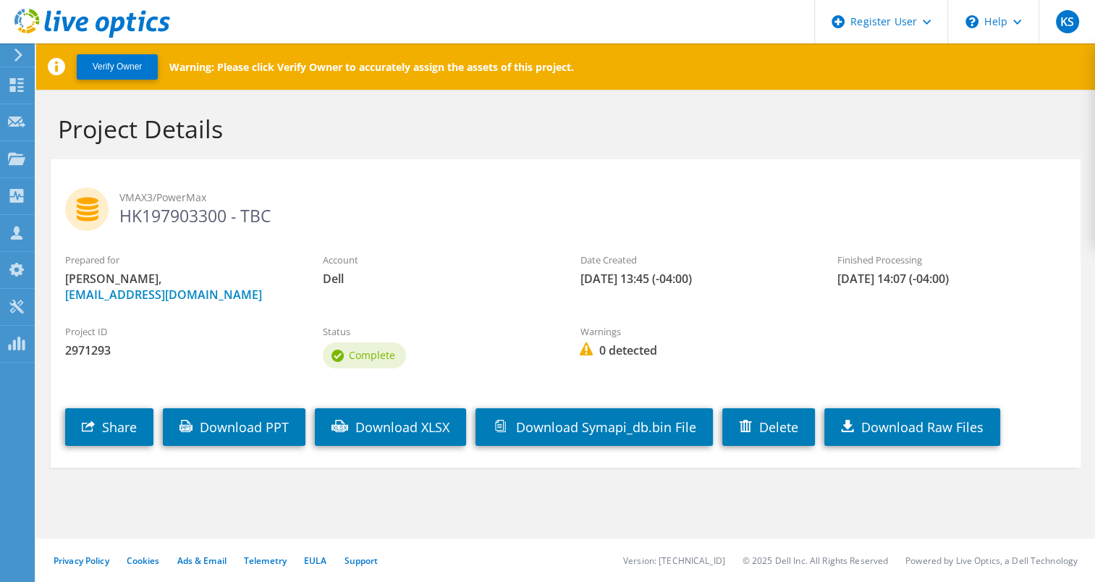
click at [705, 310] on div "Project ID 2971293 Status Complete Warnings 0 detected" at bounding box center [565, 344] width 1029 height 69
